Goal: Task Accomplishment & Management: Use online tool/utility

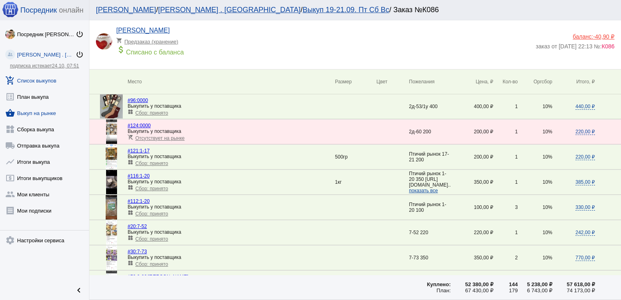
click at [48, 115] on link "shopping_basket Выкуп на рынке" at bounding box center [44, 111] width 89 height 16
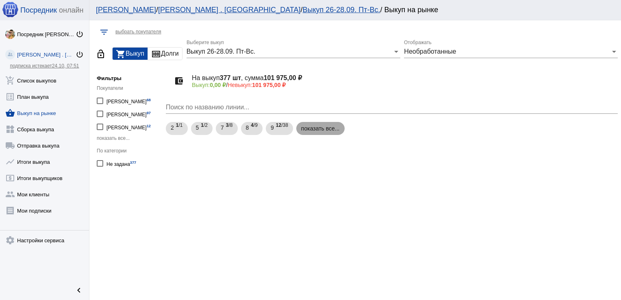
click at [317, 129] on mat-chip "показать все..." at bounding box center [320, 128] width 48 height 13
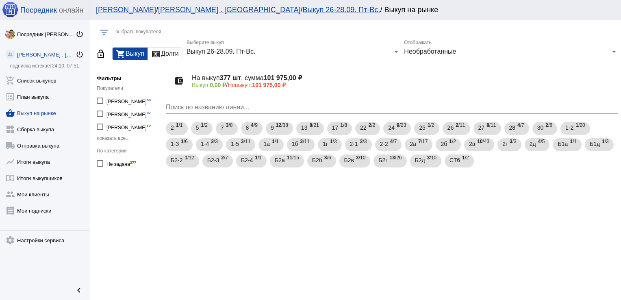
click at [120, 141] on span "показать все..." at bounding box center [113, 138] width 33 height 6
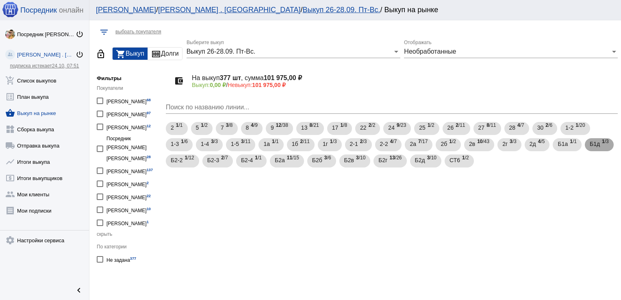
click at [590, 151] on span "Б1д" at bounding box center [595, 144] width 10 height 15
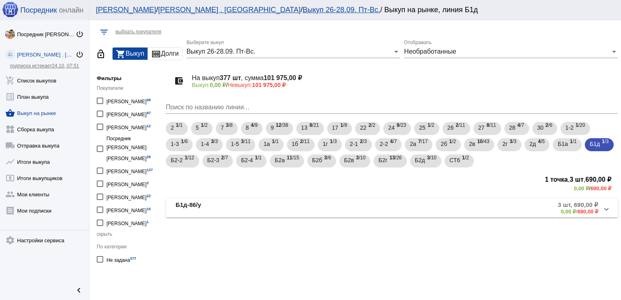
click at [209, 204] on mat-panel-title "Б1д-86/у" at bounding box center [247, 207] width 142 height 13
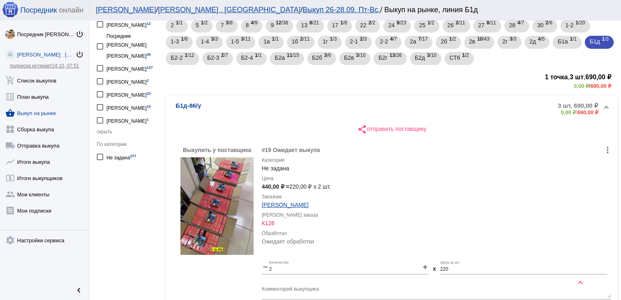
scroll to position [101, 0]
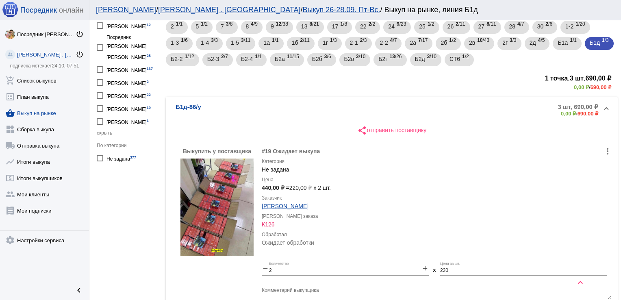
click at [227, 198] on img at bounding box center [216, 208] width 73 height 98
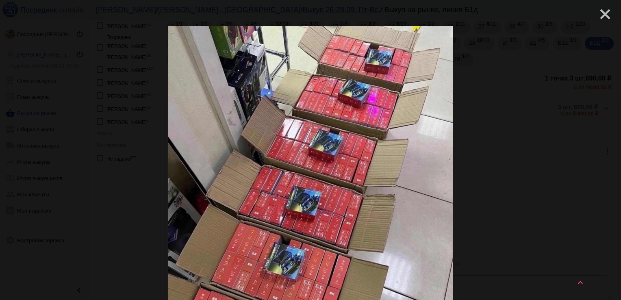
click at [600, 10] on mat-icon "close" at bounding box center [602, 11] width 10 height 10
